Goal: Transaction & Acquisition: Download file/media

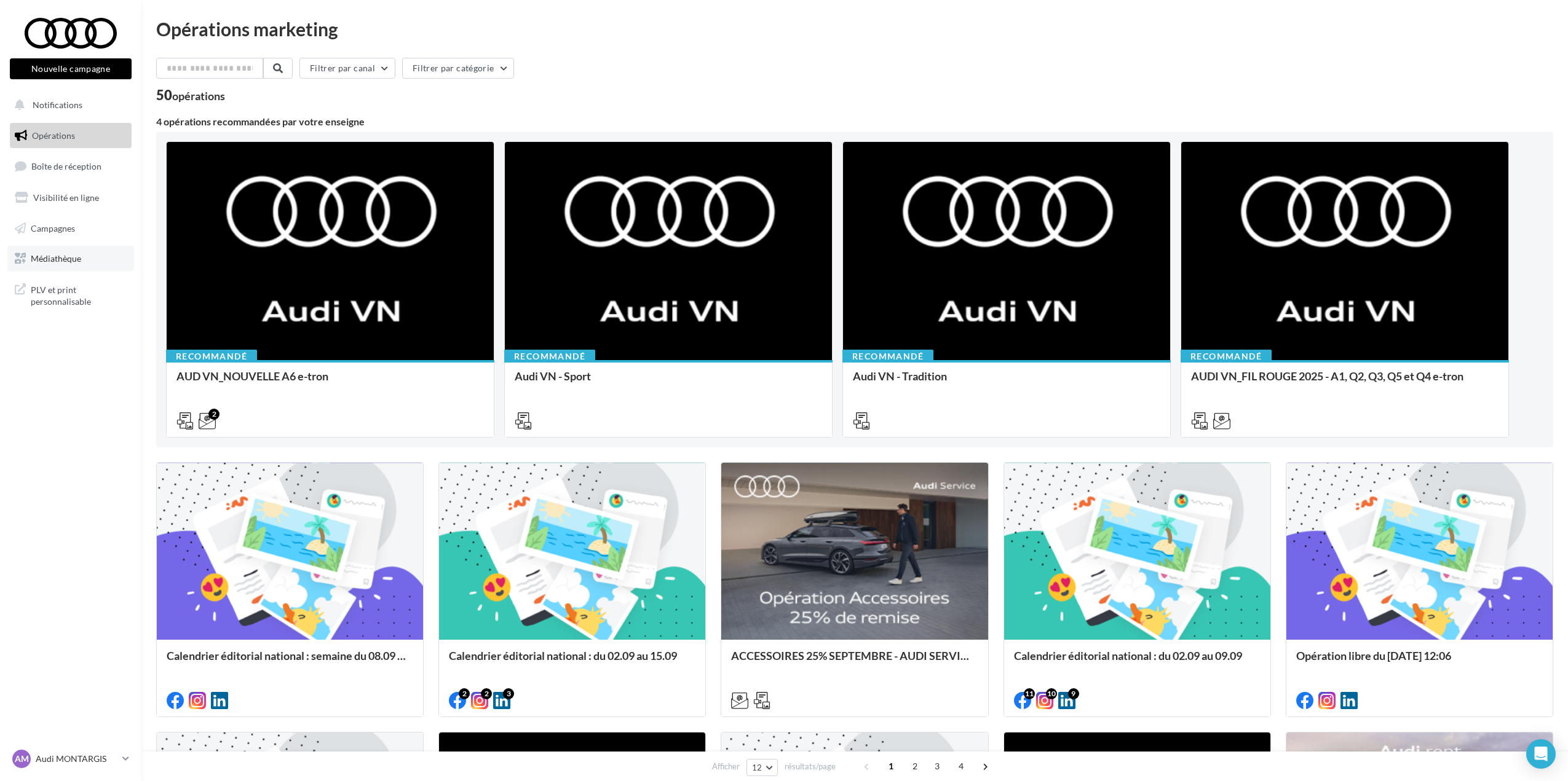
click at [86, 264] on link "Médiathèque" at bounding box center [71, 258] width 127 height 25
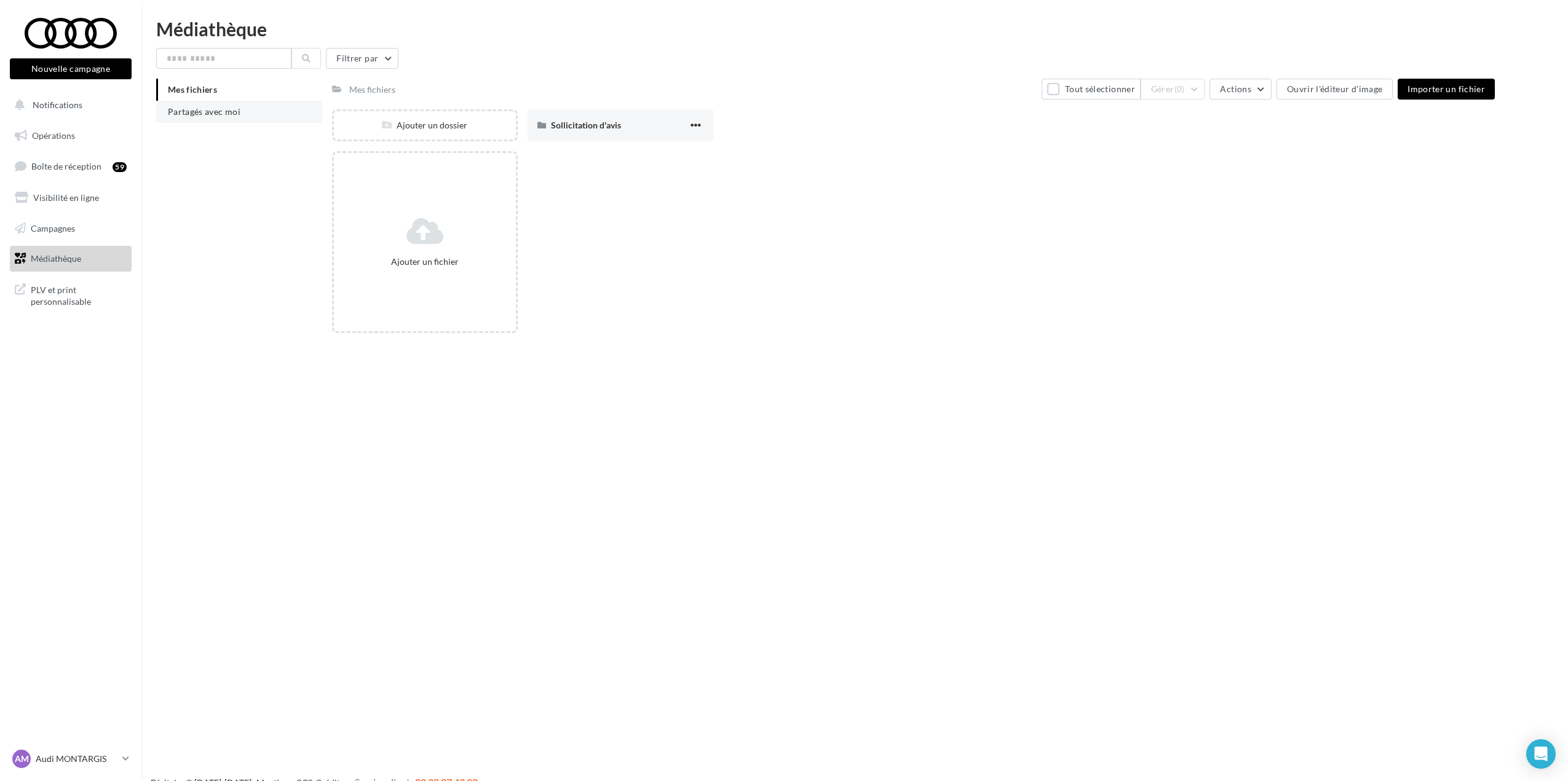
click at [211, 118] on li "Partagés avec moi" at bounding box center [239, 112] width 166 height 22
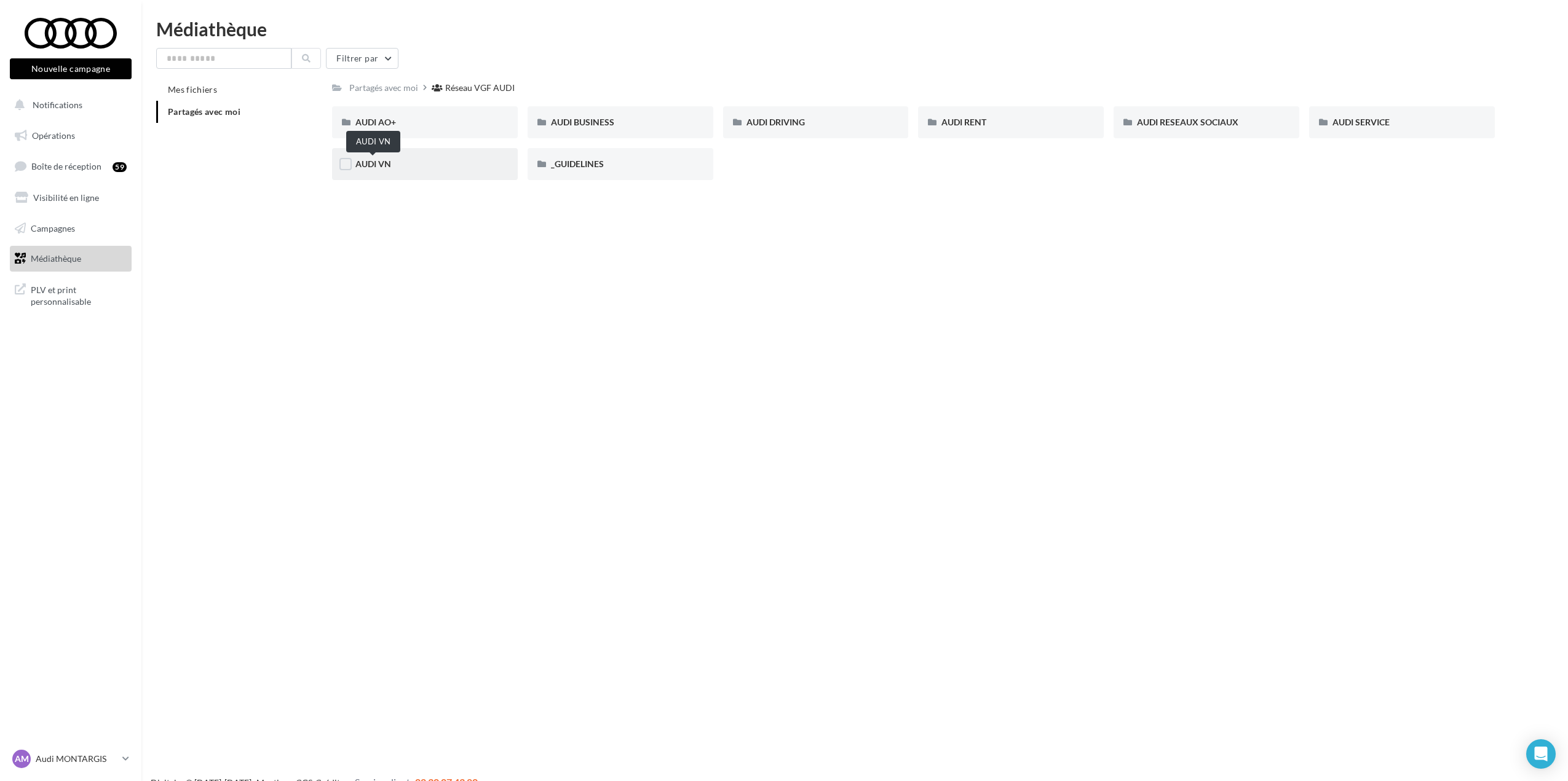
click at [364, 167] on span "AUDI VN" at bounding box center [373, 164] width 36 height 10
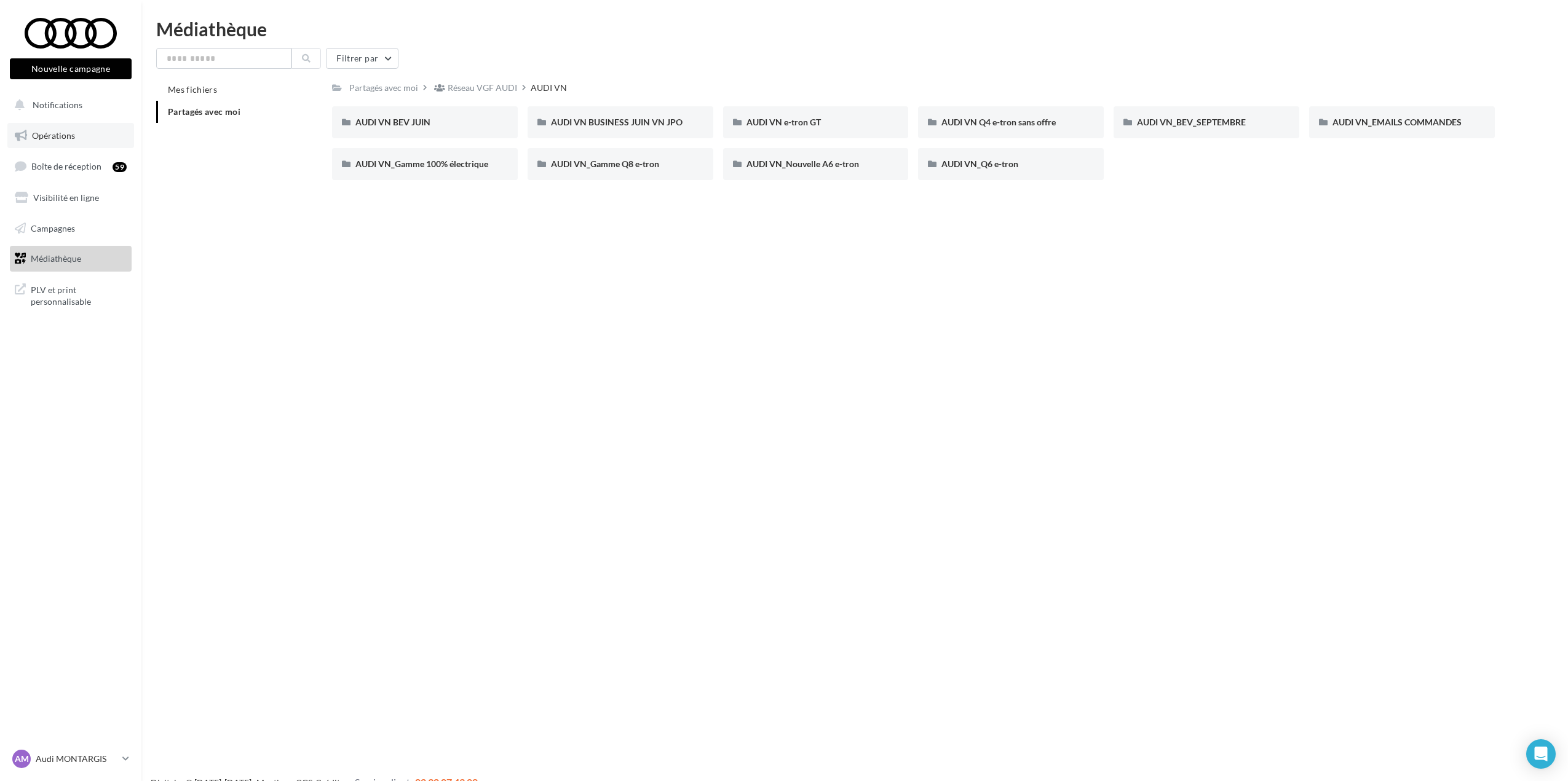
click at [77, 139] on link "Opérations" at bounding box center [71, 135] width 127 height 25
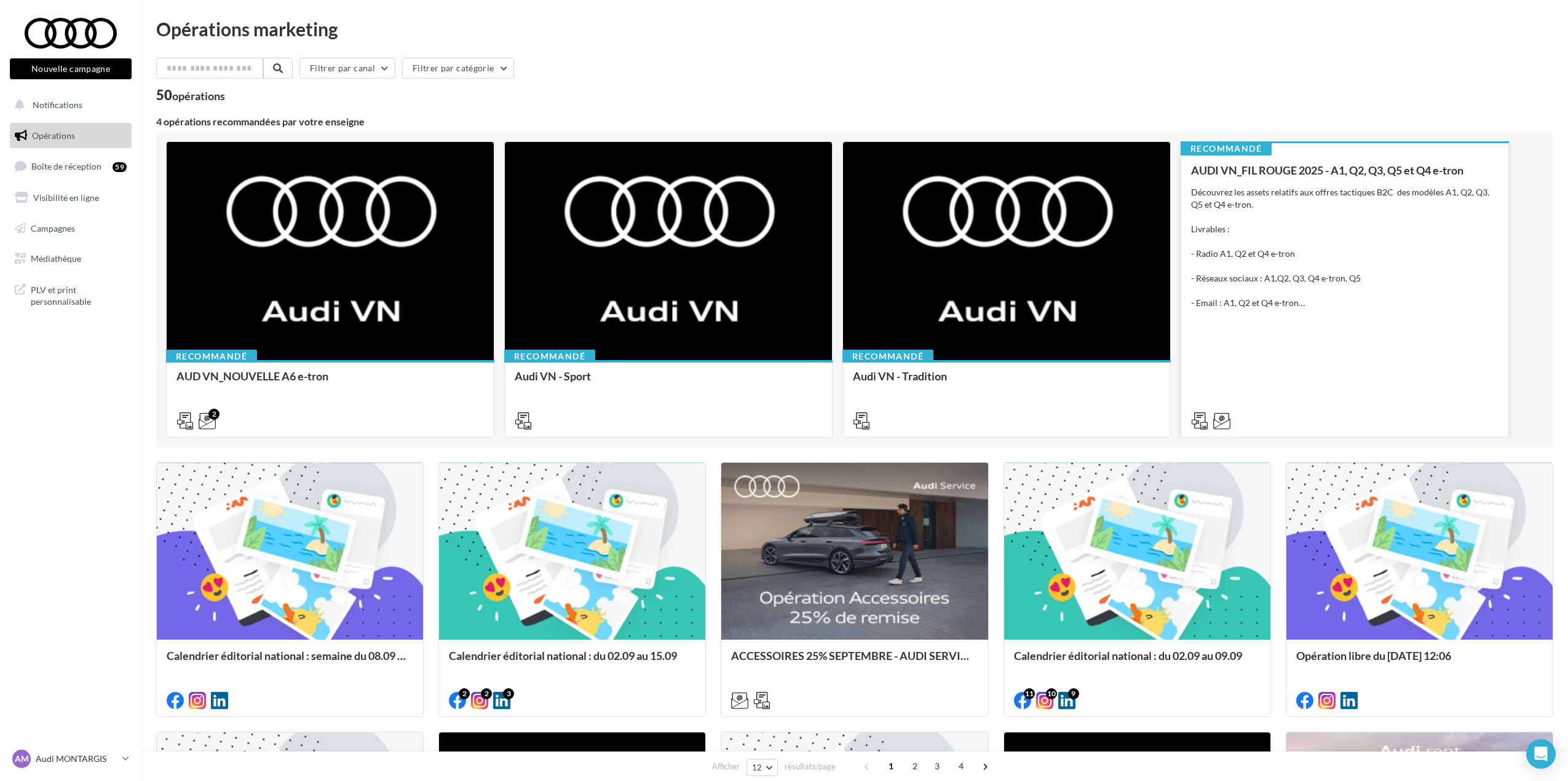
click at [1311, 335] on div "AUDI VN_FIL ROUGE 2025 - A1, Q2, Q3, Q5 et Q4 e-tron Découvrez les assets relat…" at bounding box center [1344, 295] width 307 height 262
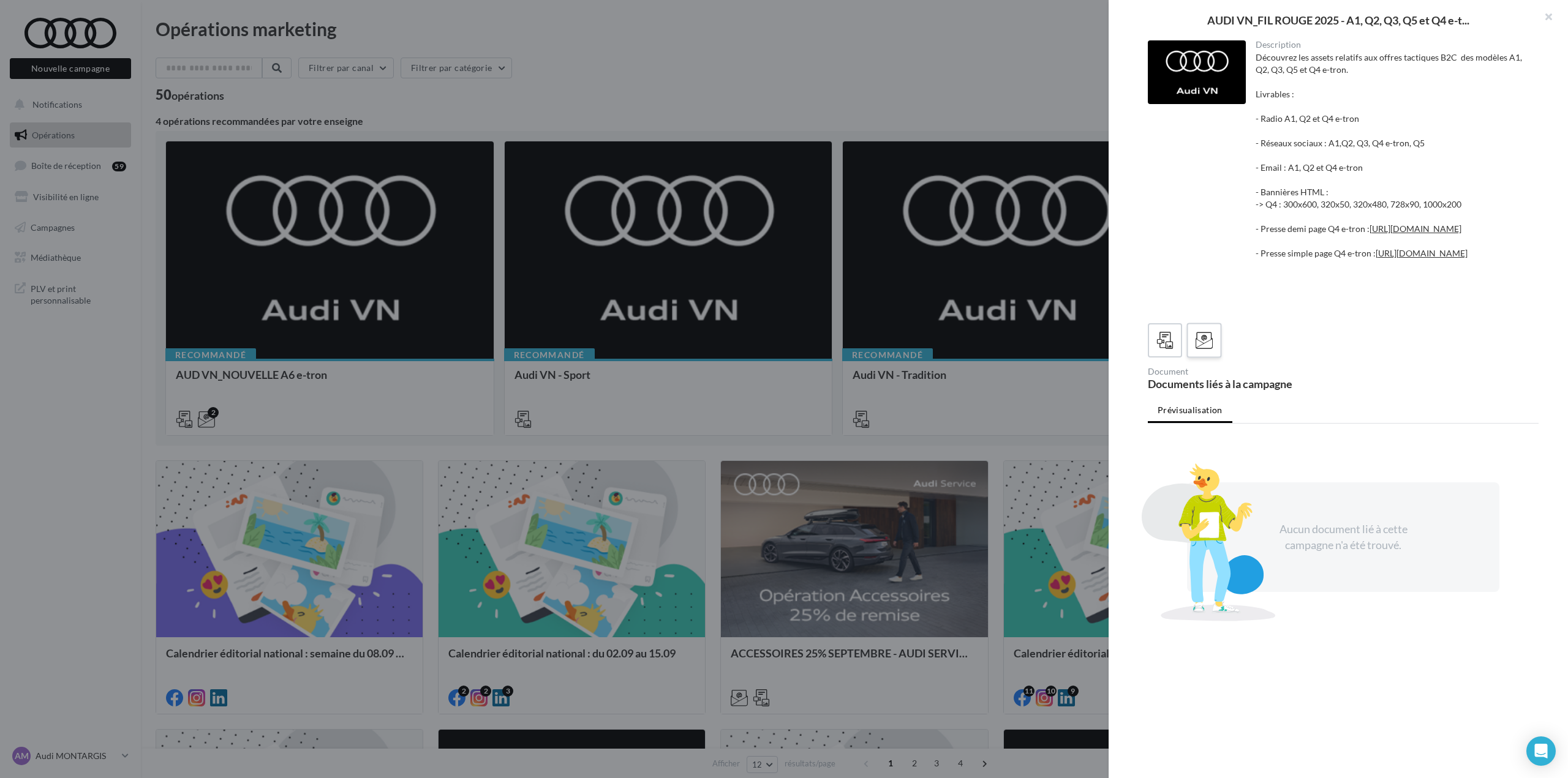
click at [1200, 350] on icon at bounding box center [1205, 340] width 18 height 18
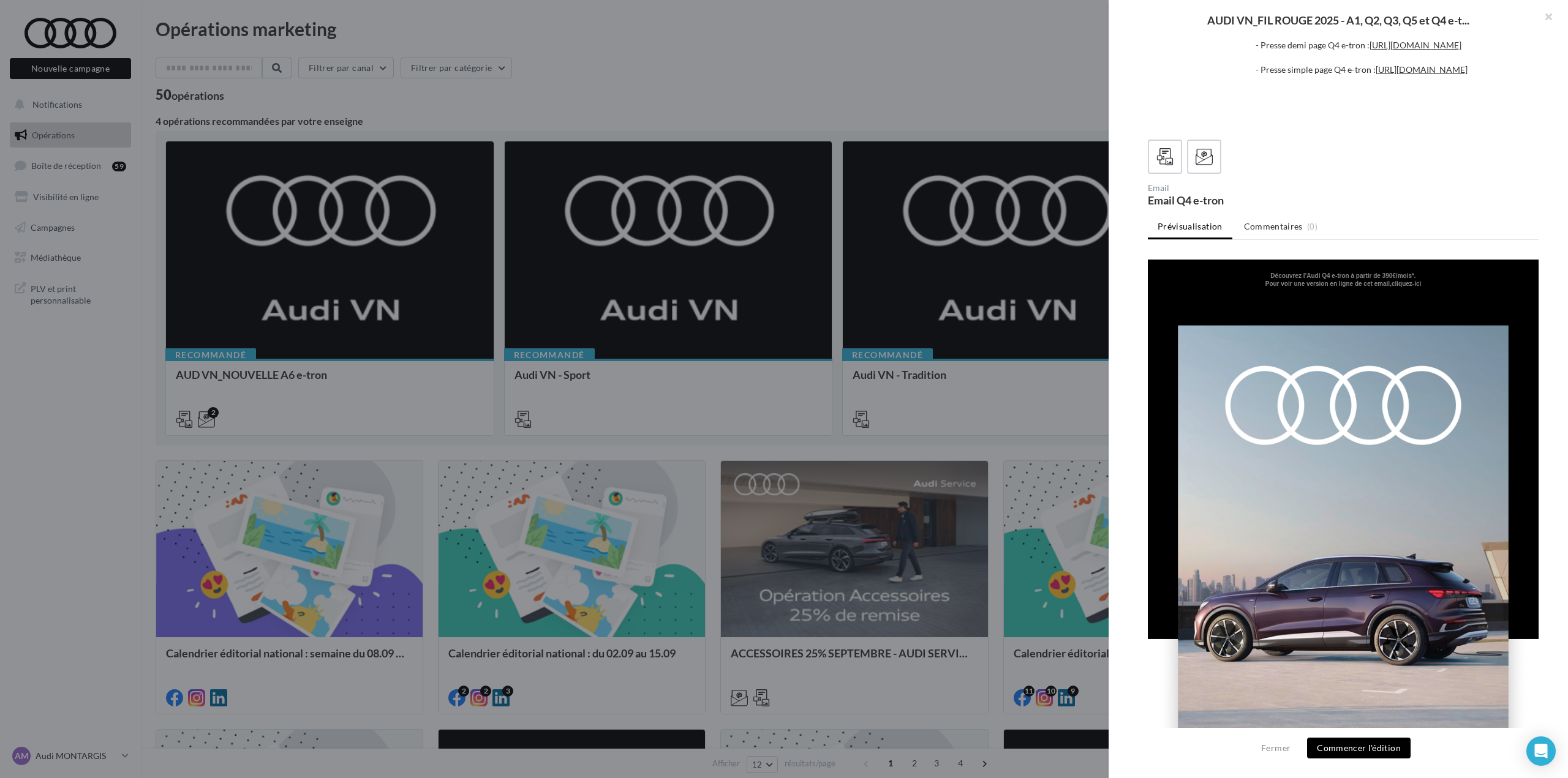
drag, startPoint x: 1528, startPoint y: 558, endPoint x: 2481, endPoint y: 504, distance: 954.5
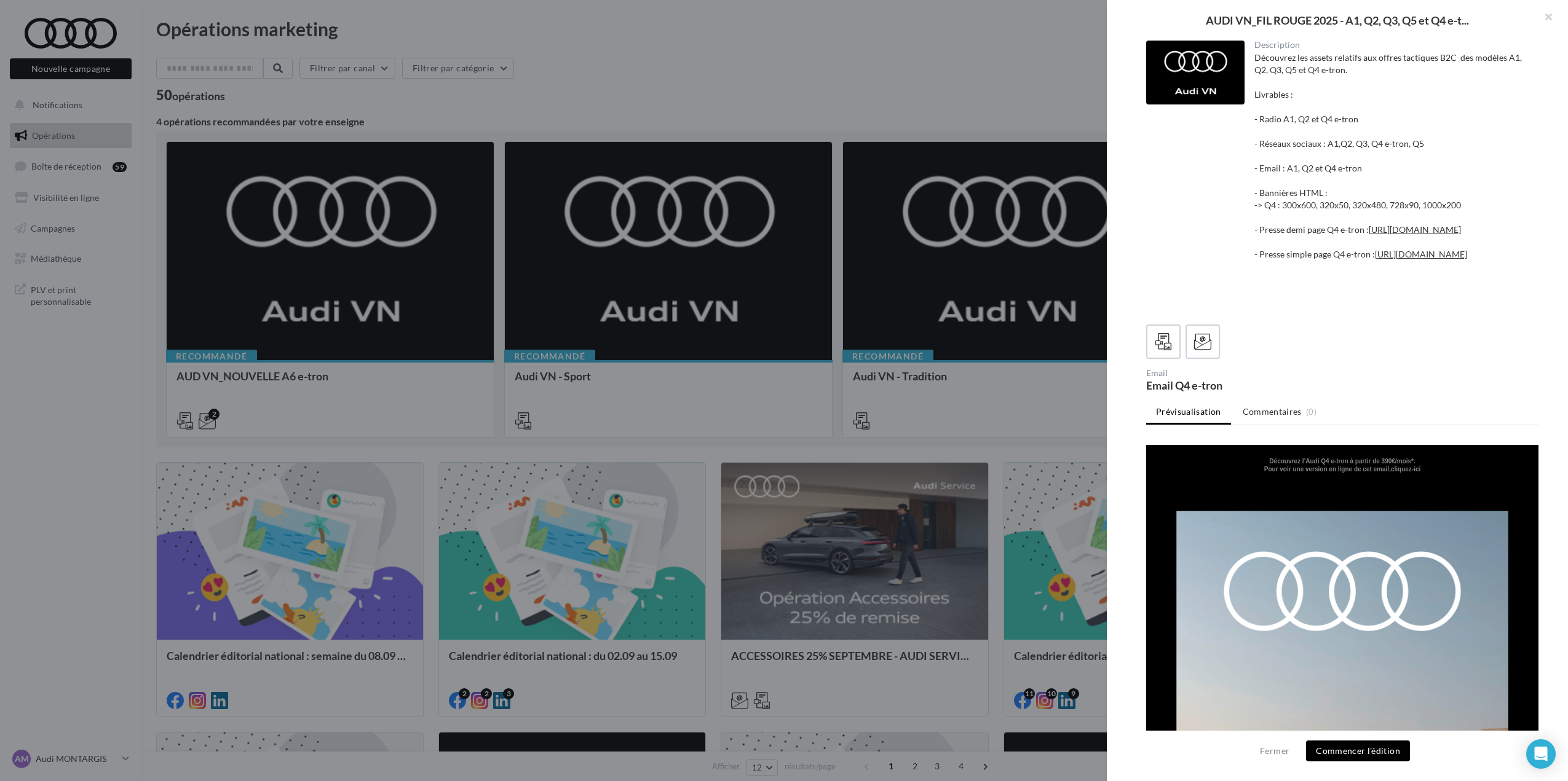
click at [1014, 442] on div at bounding box center [784, 390] width 1568 height 781
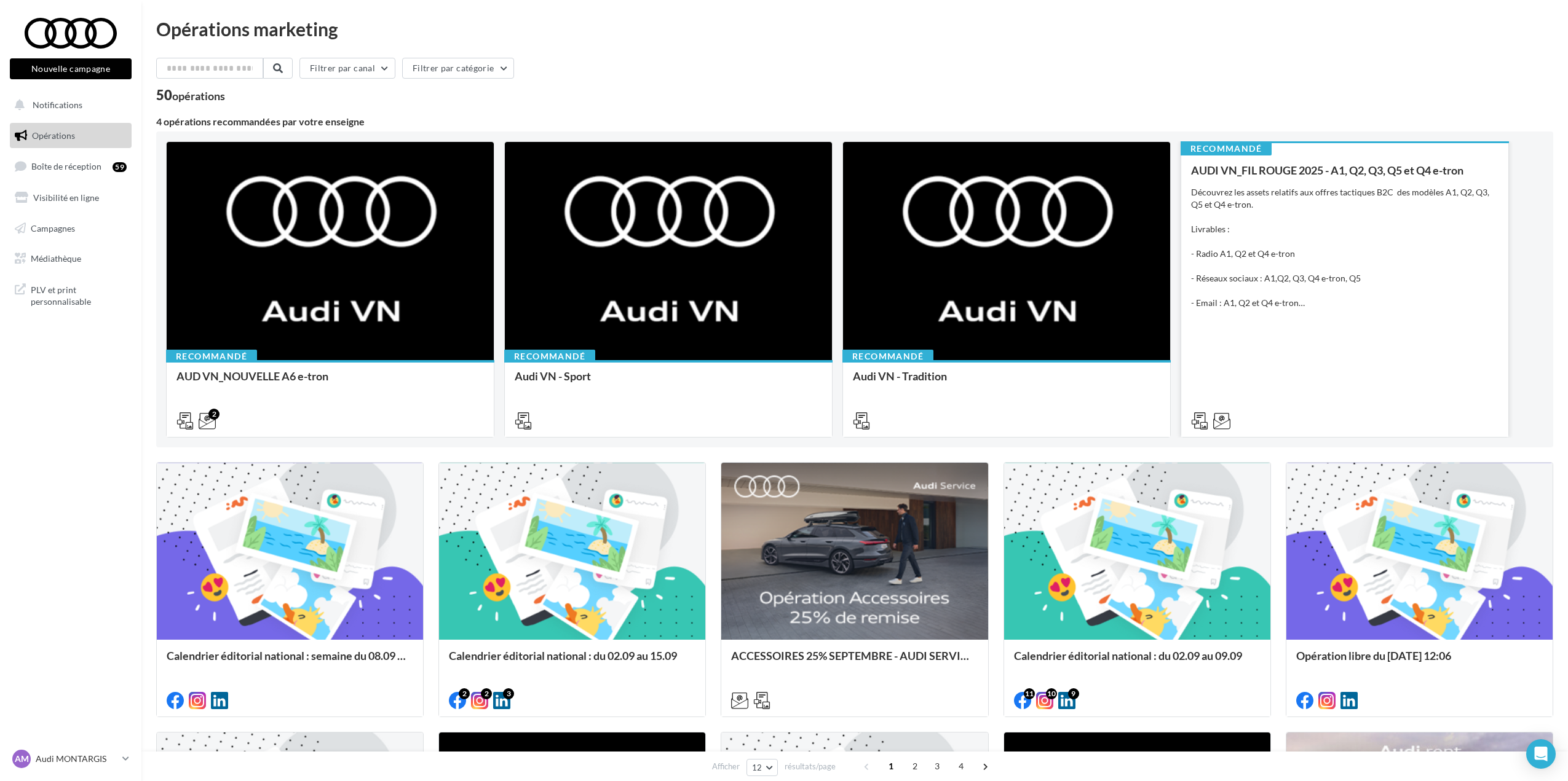
click at [1199, 422] on icon at bounding box center [1199, 421] width 17 height 17
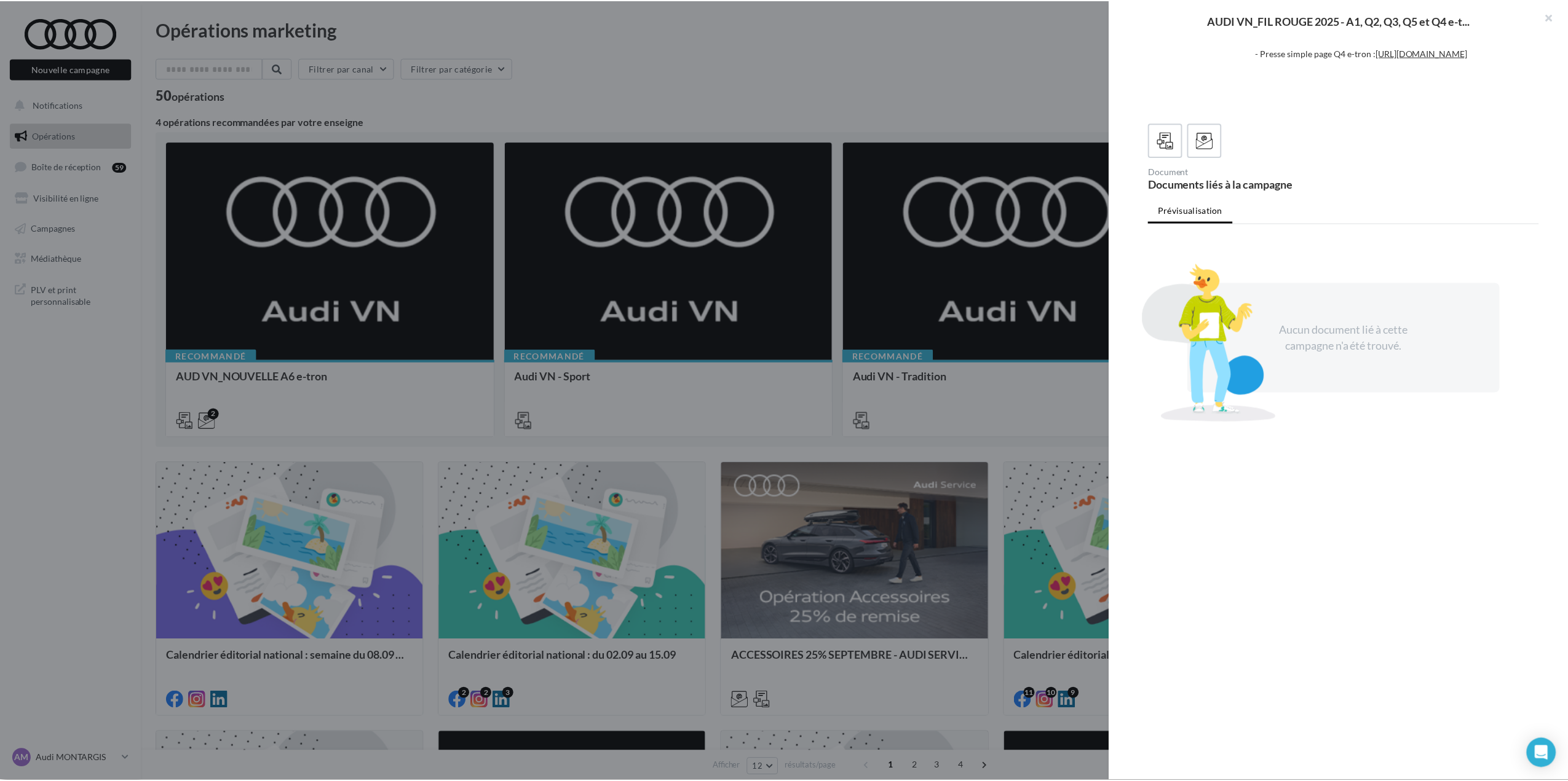
scroll to position [275, 0]
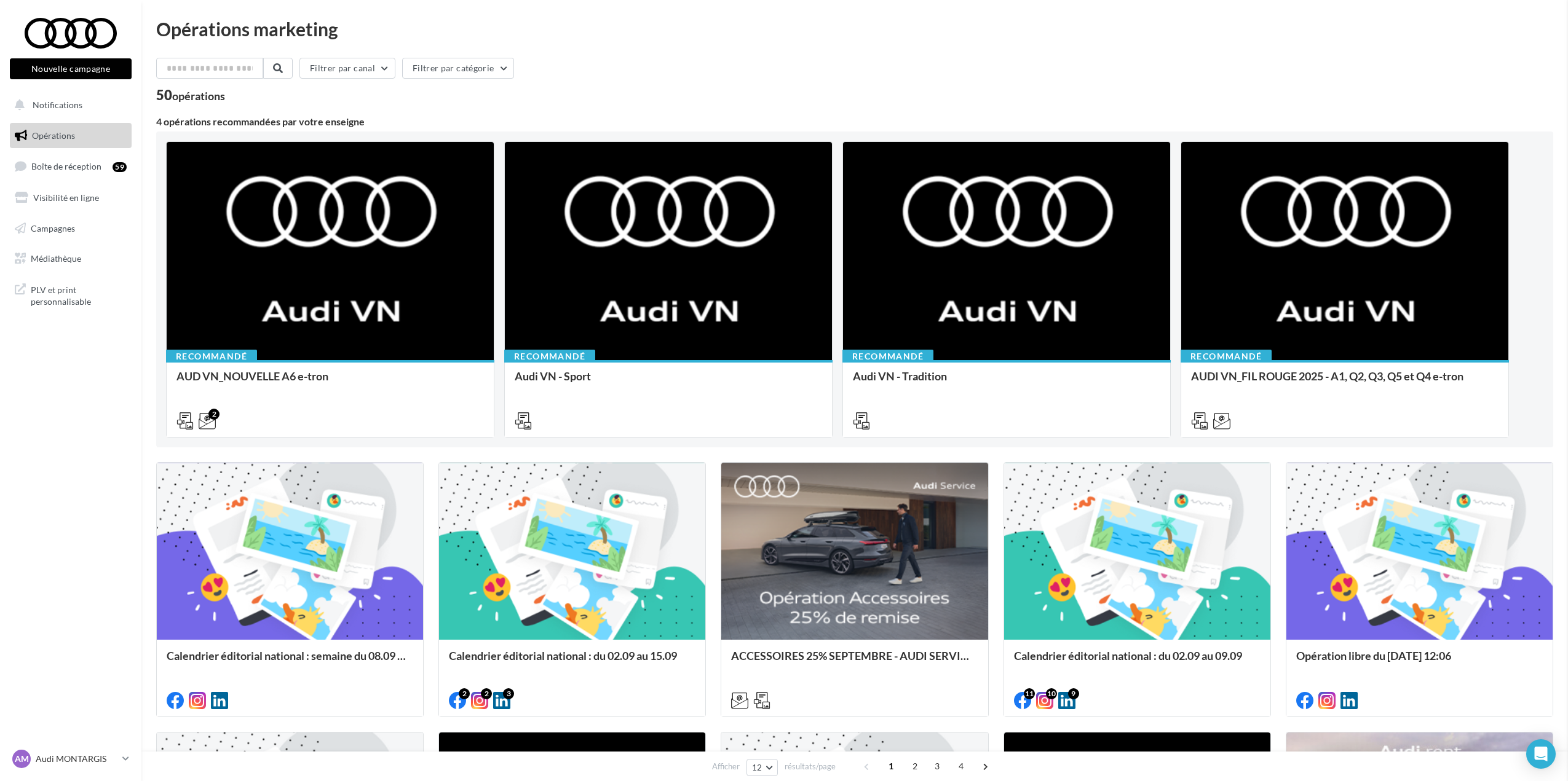
click at [69, 260] on span "Médiathèque" at bounding box center [56, 258] width 50 height 10
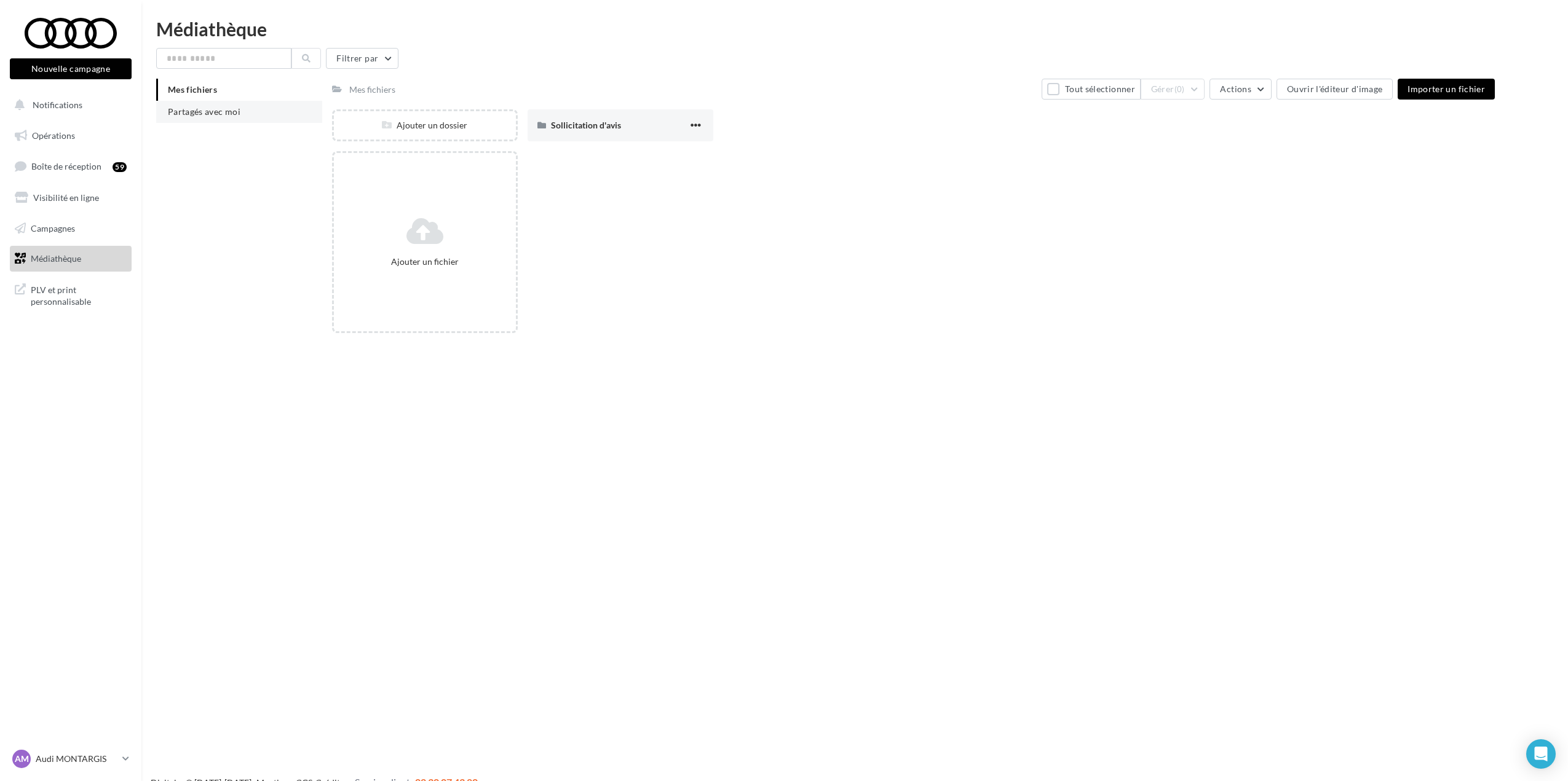
click at [190, 114] on span "Partagés avec moi" at bounding box center [204, 112] width 73 height 10
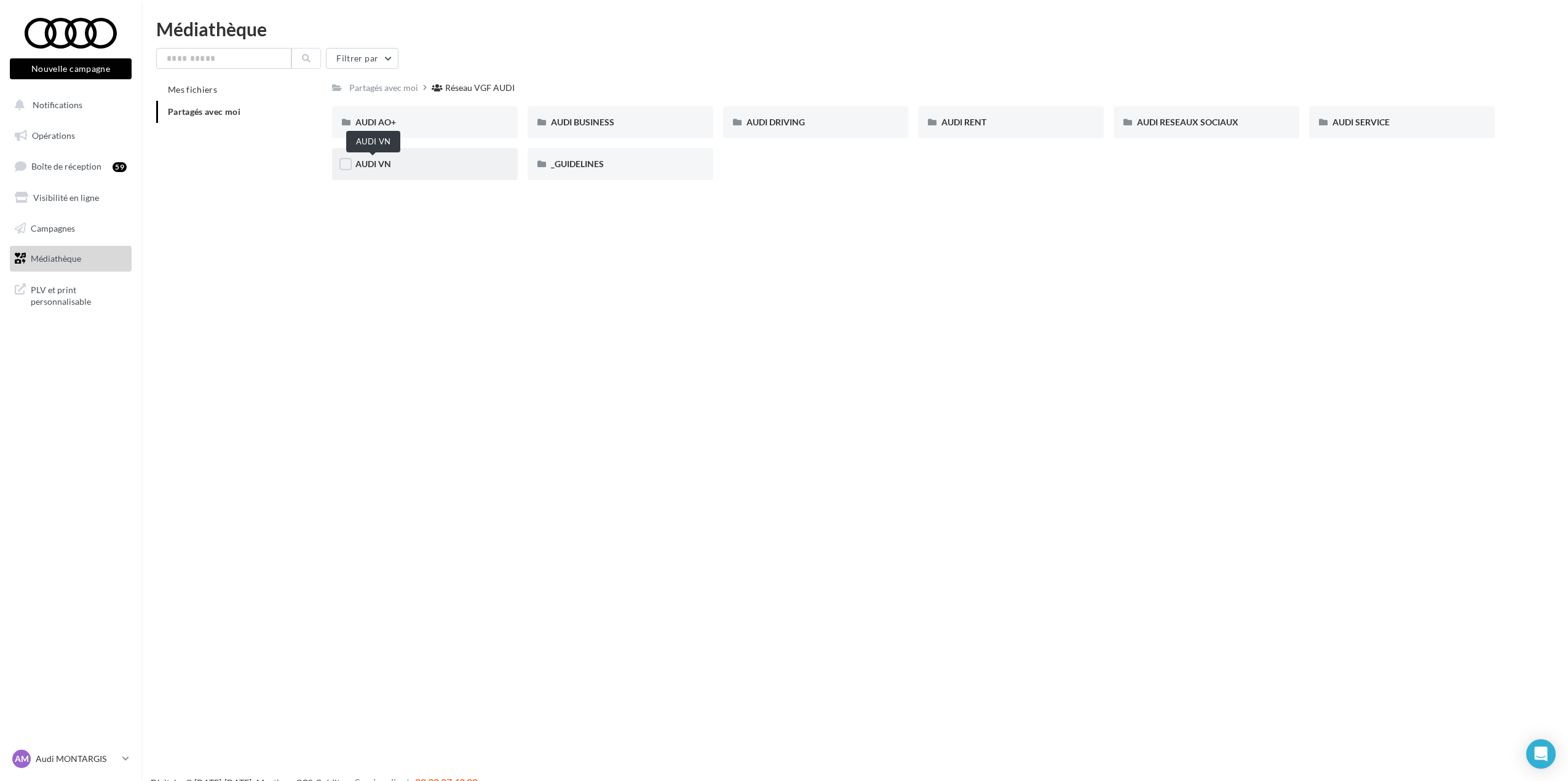
click at [385, 169] on span "AUDI VN" at bounding box center [373, 164] width 36 height 10
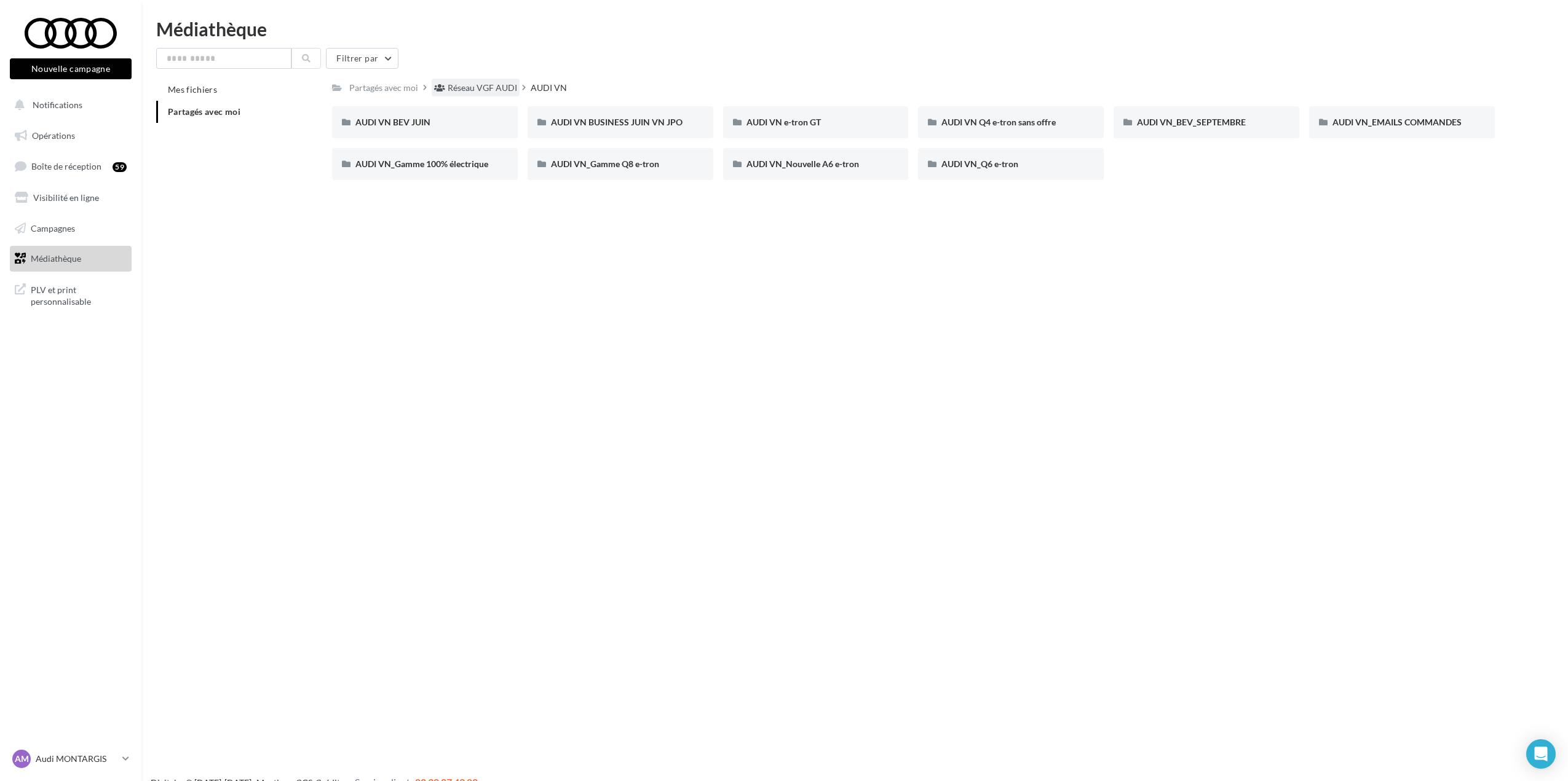
click at [492, 88] on div "Réseau VGF AUDI" at bounding box center [483, 88] width 69 height 12
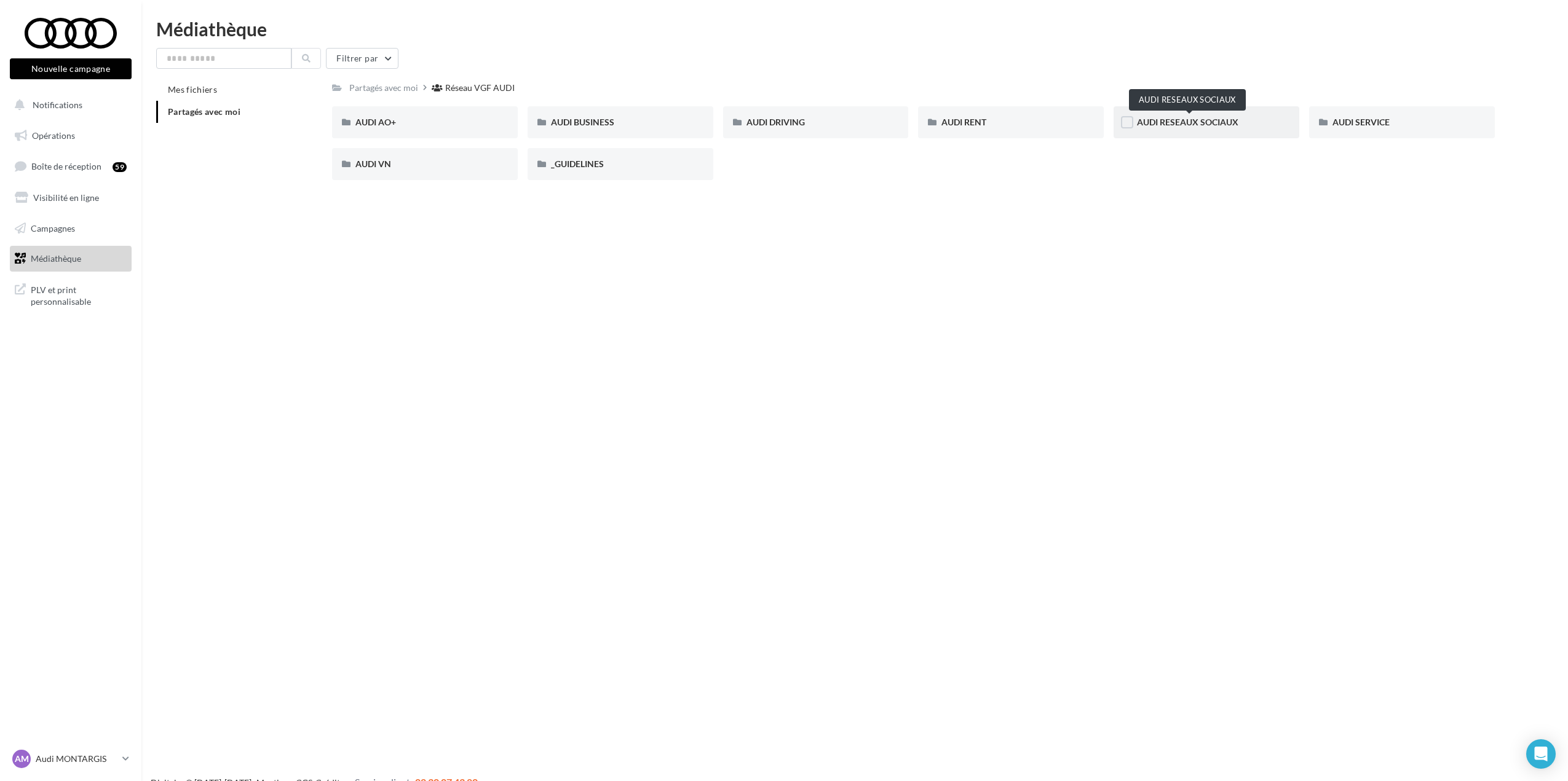
click at [1197, 122] on span "AUDI RESEAUX SOCIAUX" at bounding box center [1187, 122] width 101 height 10
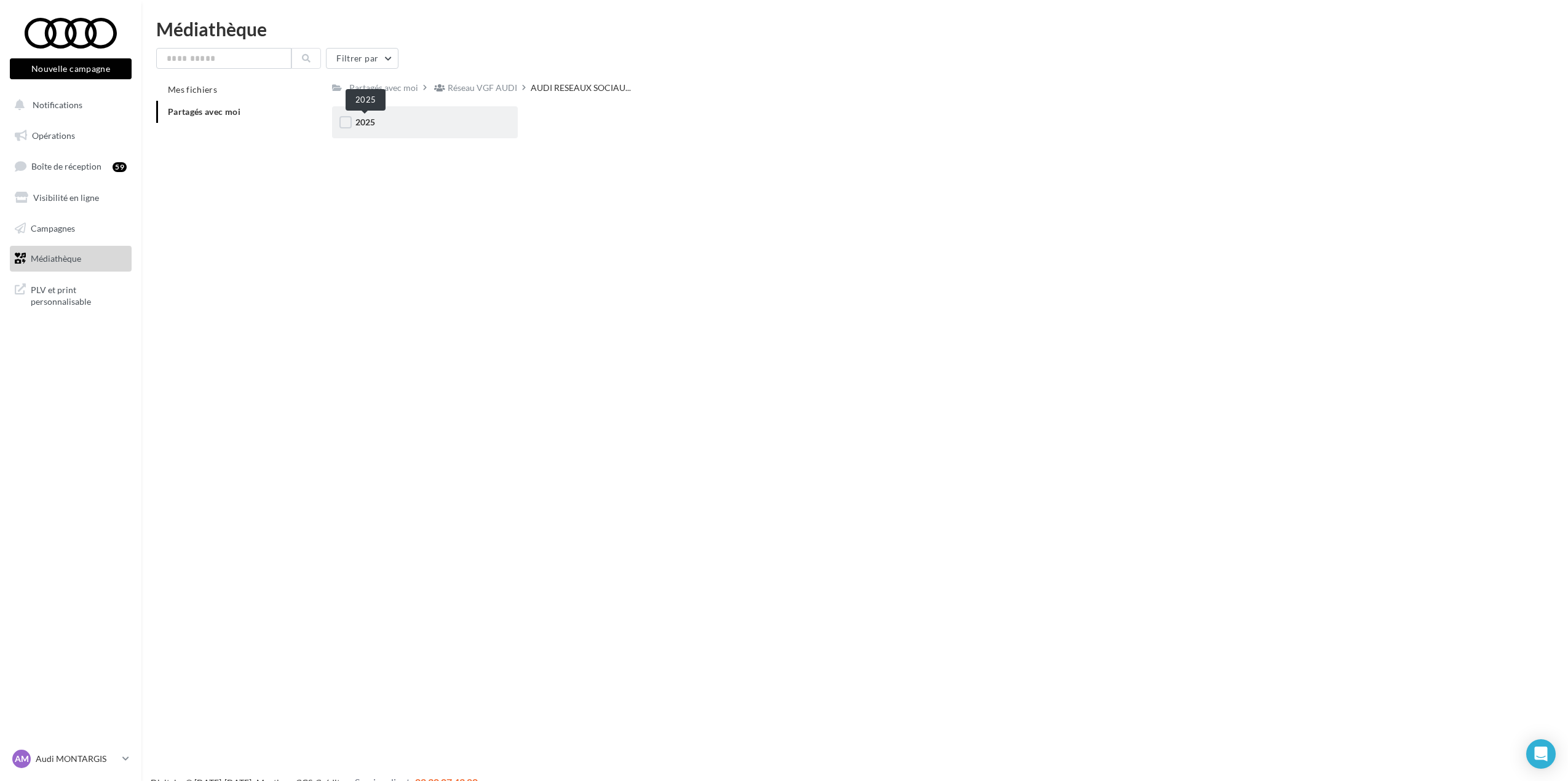
click at [374, 118] on span "2025" at bounding box center [366, 122] width 20 height 10
click at [371, 122] on span "AOUT 2025" at bounding box center [379, 122] width 46 height 10
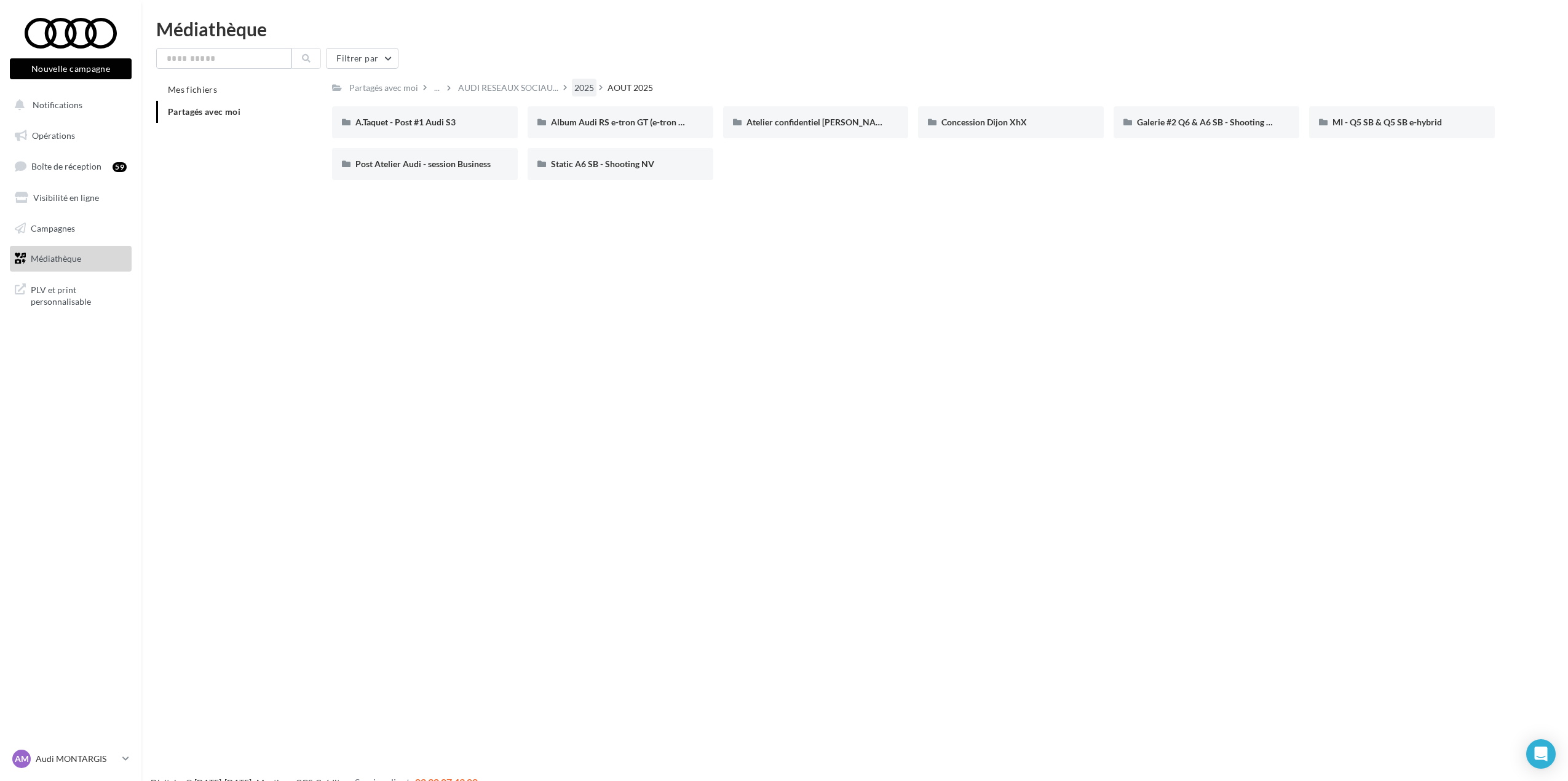
click at [587, 86] on div "2025" at bounding box center [584, 88] width 20 height 12
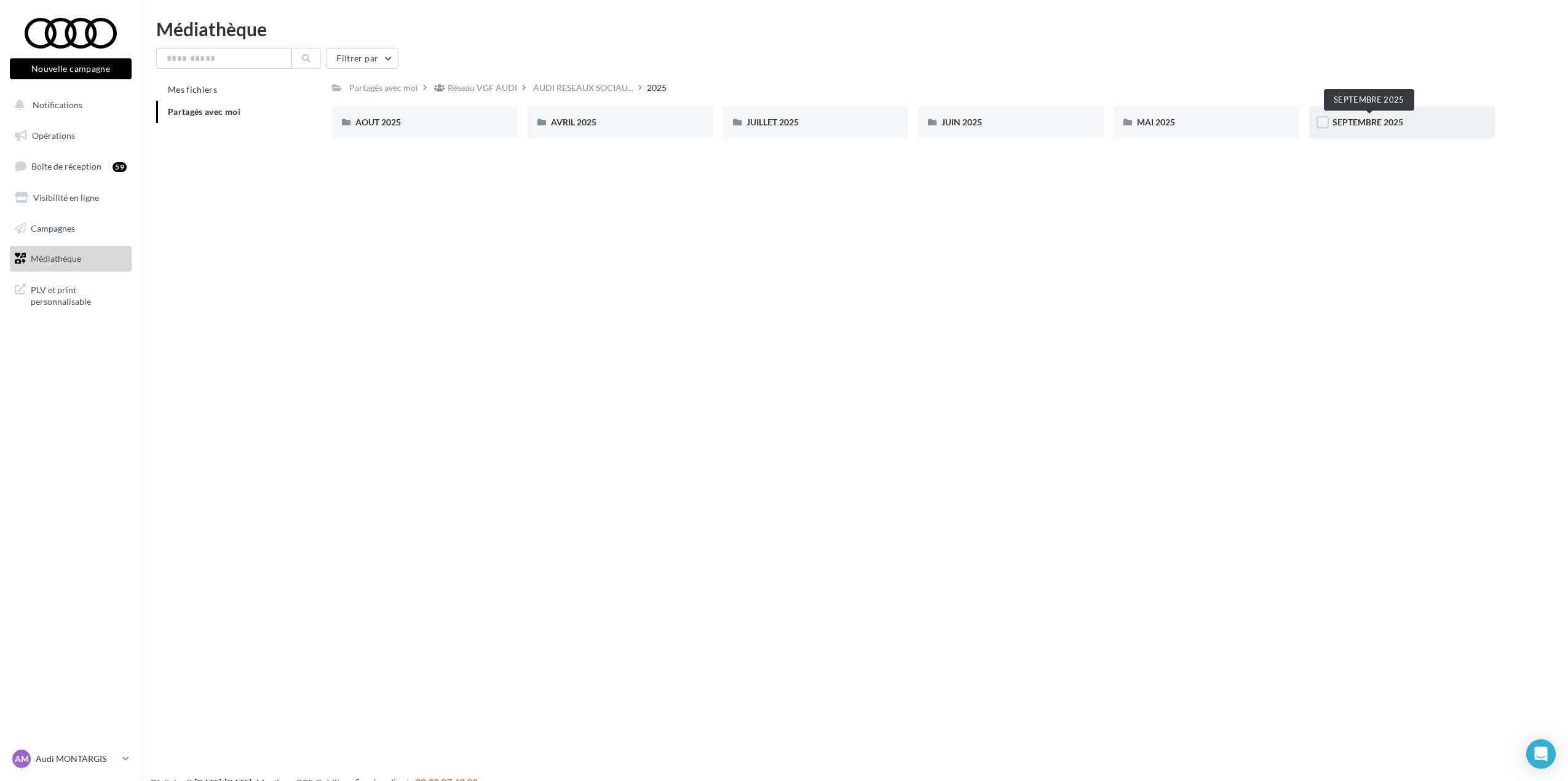
click at [1346, 126] on span "SEPTEMBRE 2025" at bounding box center [1368, 122] width 71 height 10
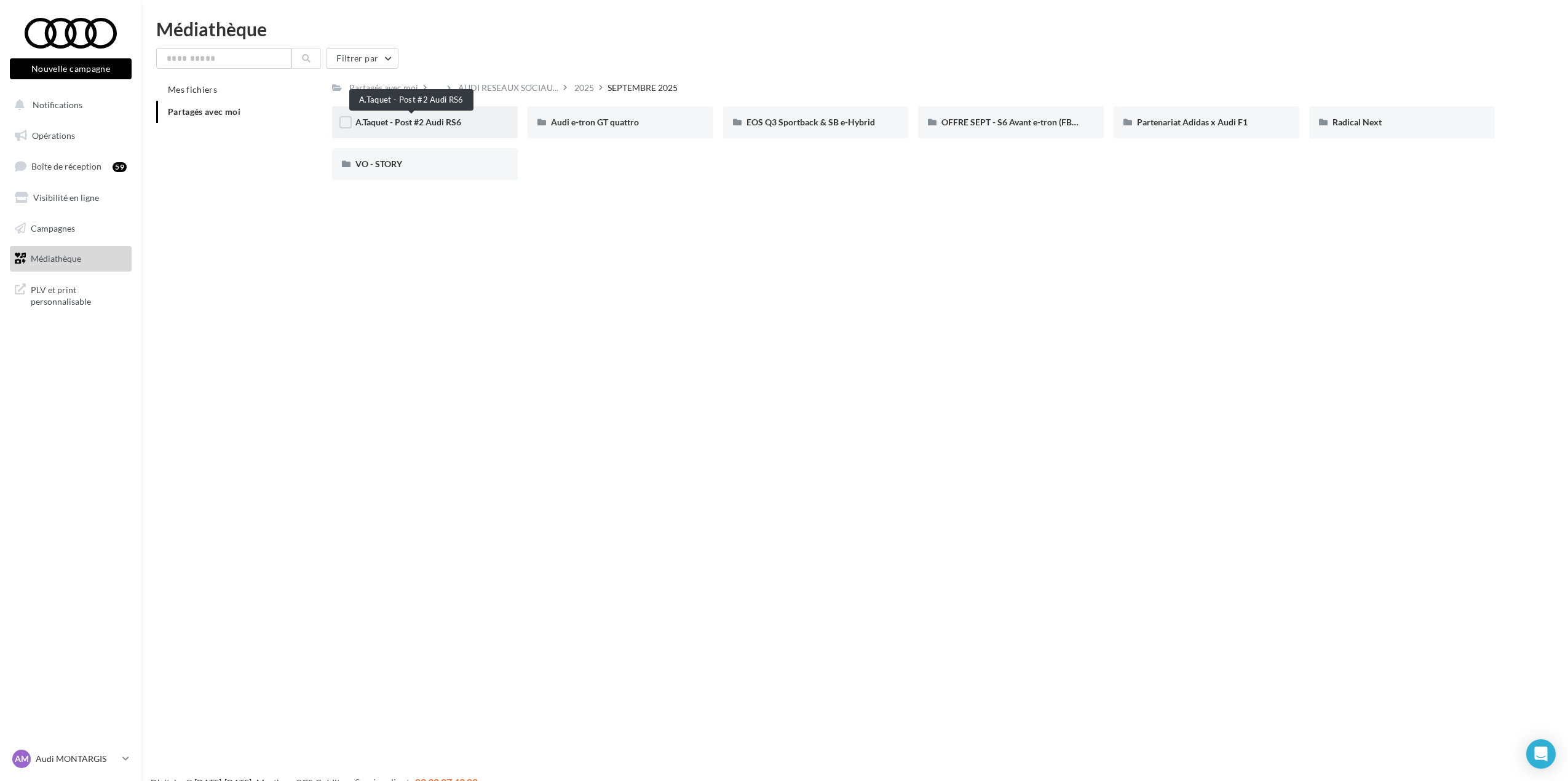
click at [440, 123] on span "A.Taquet - Post #2 Audi RS6" at bounding box center [409, 122] width 106 height 10
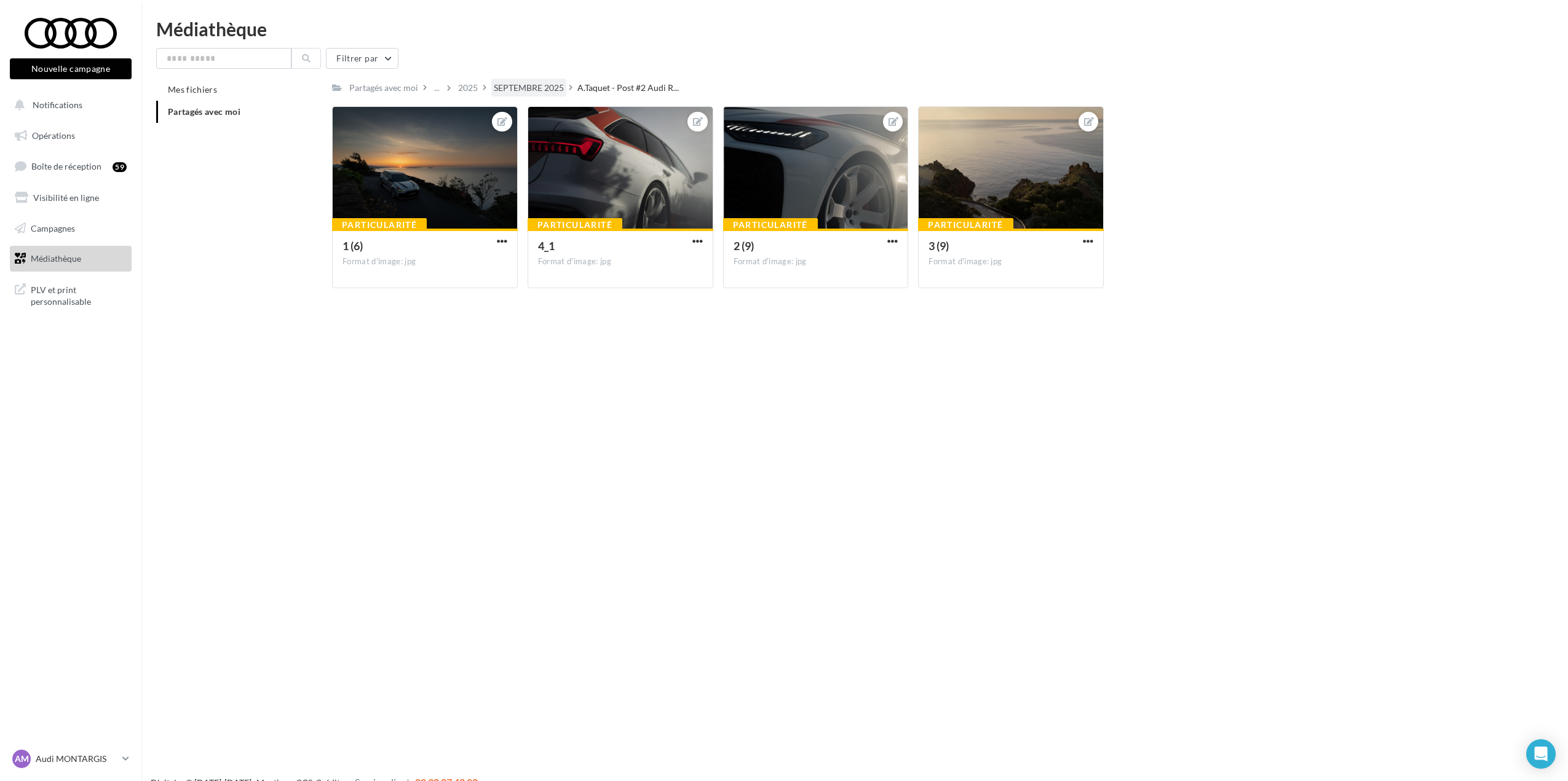
click at [518, 86] on div "SEPTEMBRE 2025" at bounding box center [528, 88] width 70 height 12
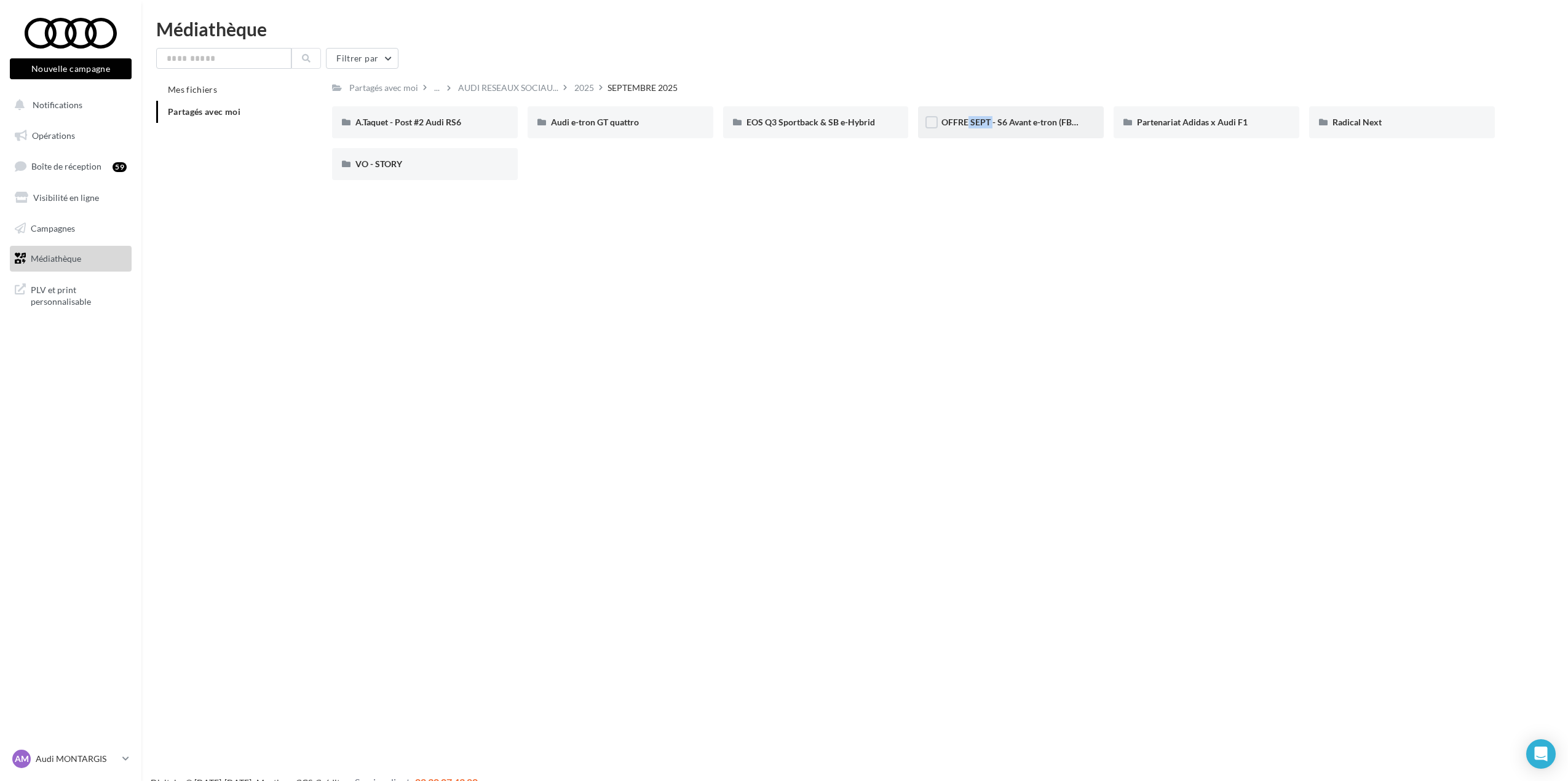
click at [989, 136] on div "OFFRE SEPT - S6 Avant e-tron (FB / IG)" at bounding box center [1011, 122] width 186 height 32
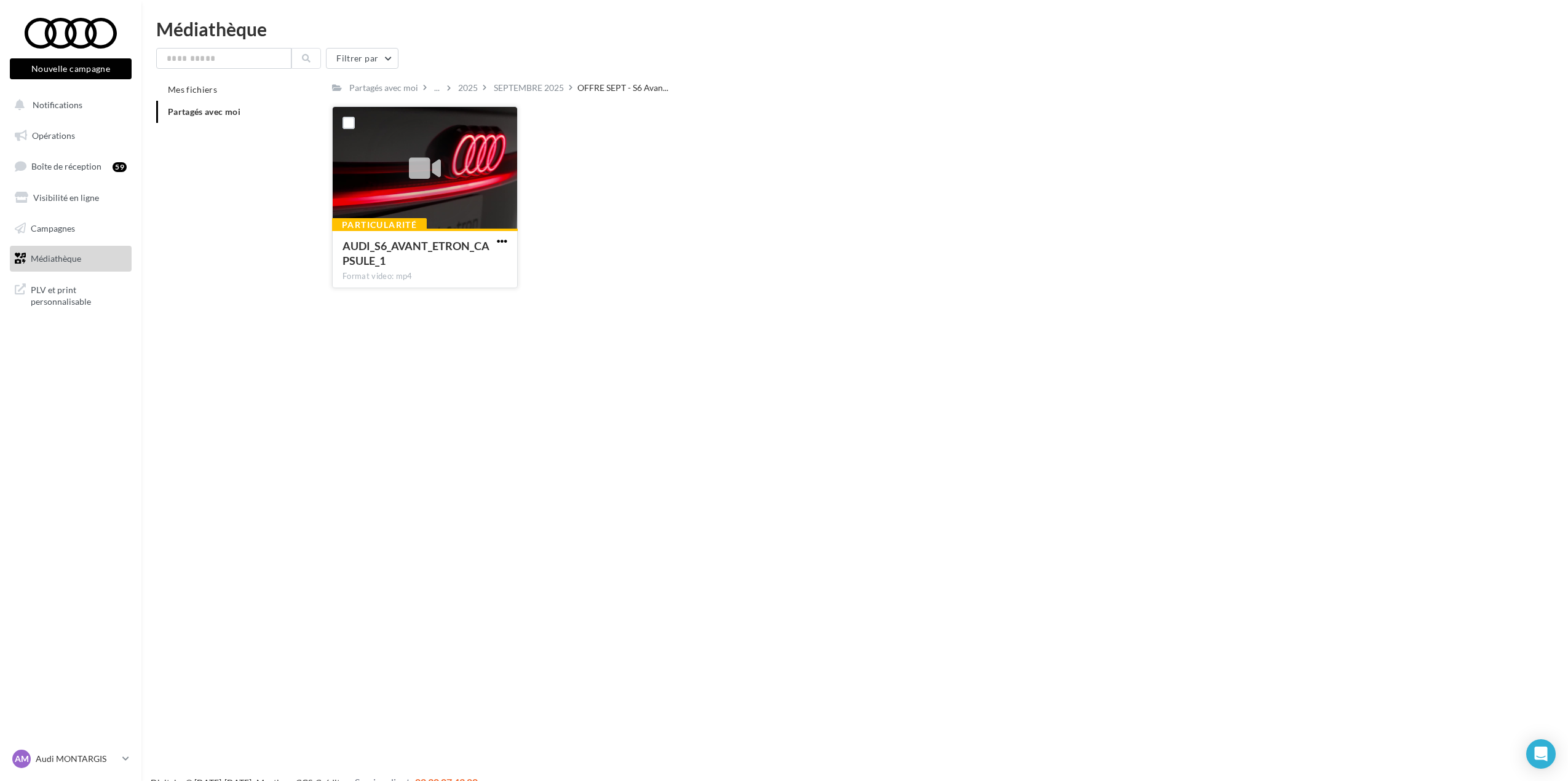
click at [498, 239] on span "button" at bounding box center [502, 241] width 10 height 10
click at [477, 256] on button "Télécharger" at bounding box center [448, 265] width 123 height 32
